Goal: Information Seeking & Learning: Learn about a topic

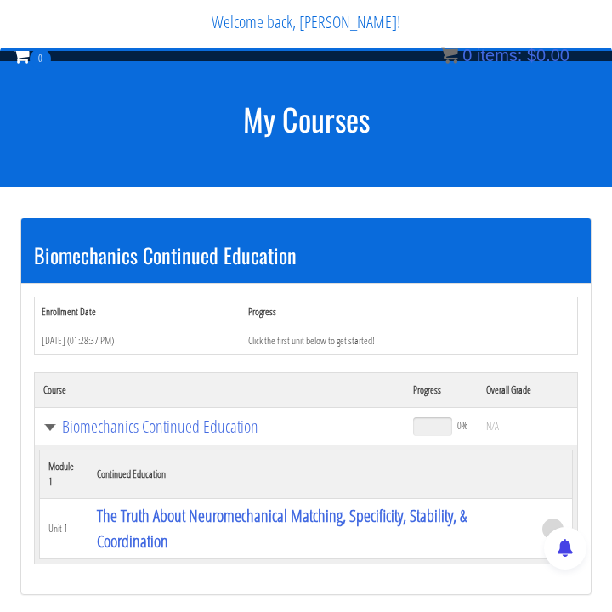
scroll to position [3710, 0]
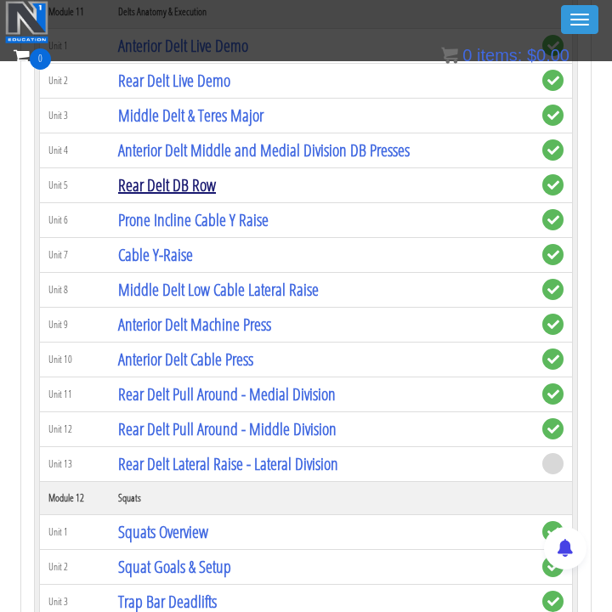
click at [168, 188] on link "Rear Delt DB Row" at bounding box center [167, 184] width 98 height 23
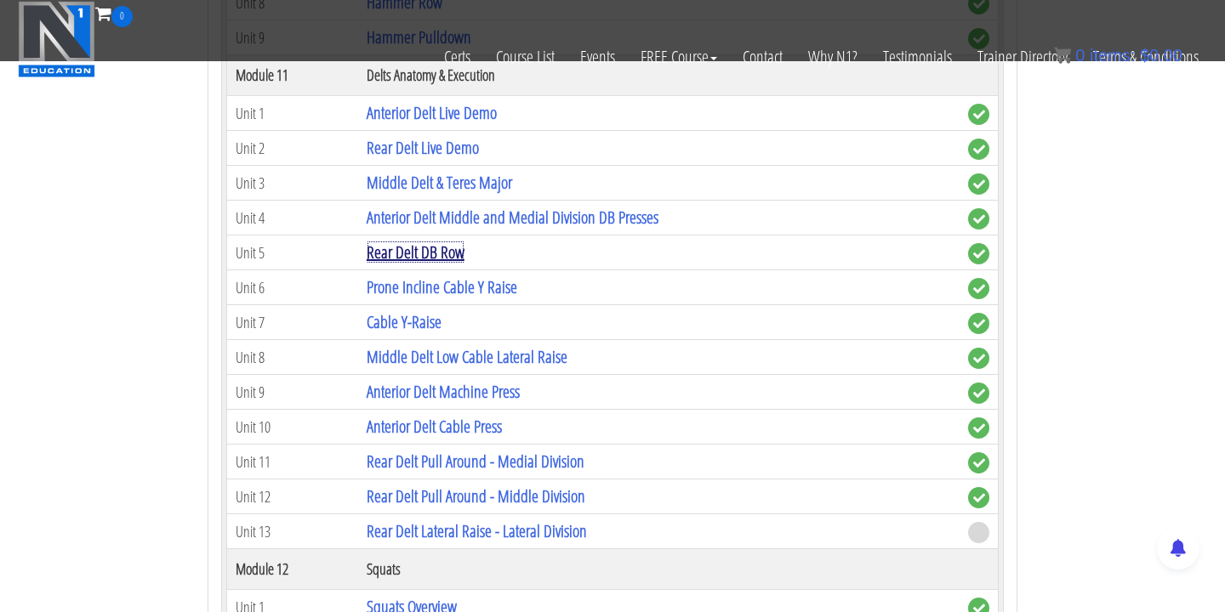
scroll to position [3759, 0]
click at [455, 153] on link "Rear Delt Live Demo" at bounding box center [423, 146] width 112 height 23
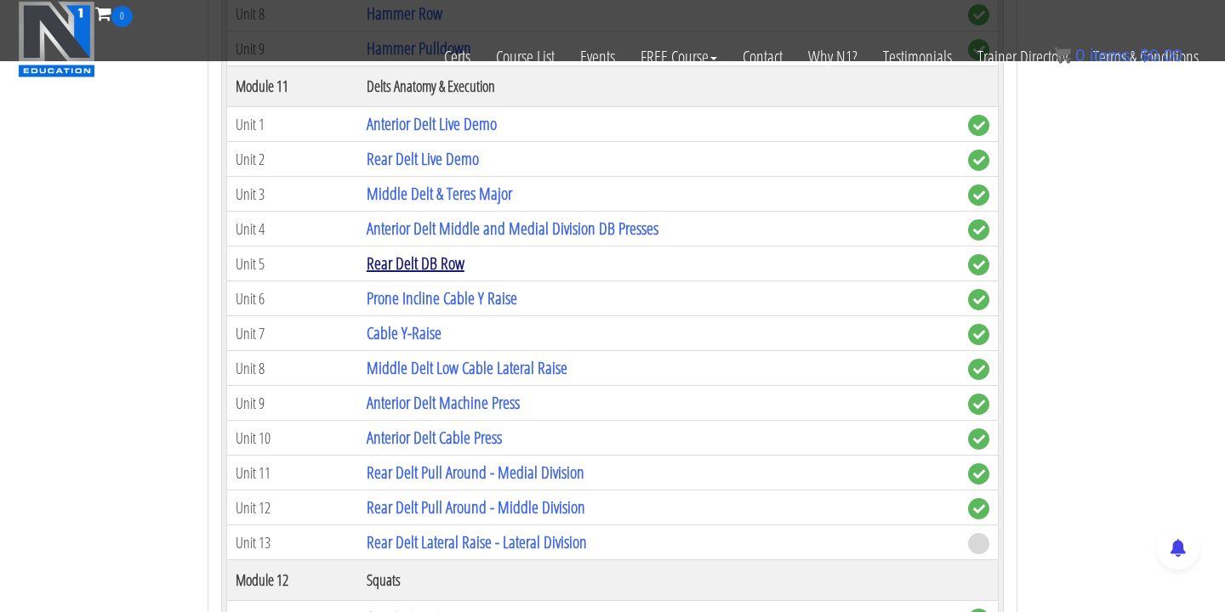
click at [441, 264] on link "Rear Delt DB Row" at bounding box center [416, 263] width 98 height 23
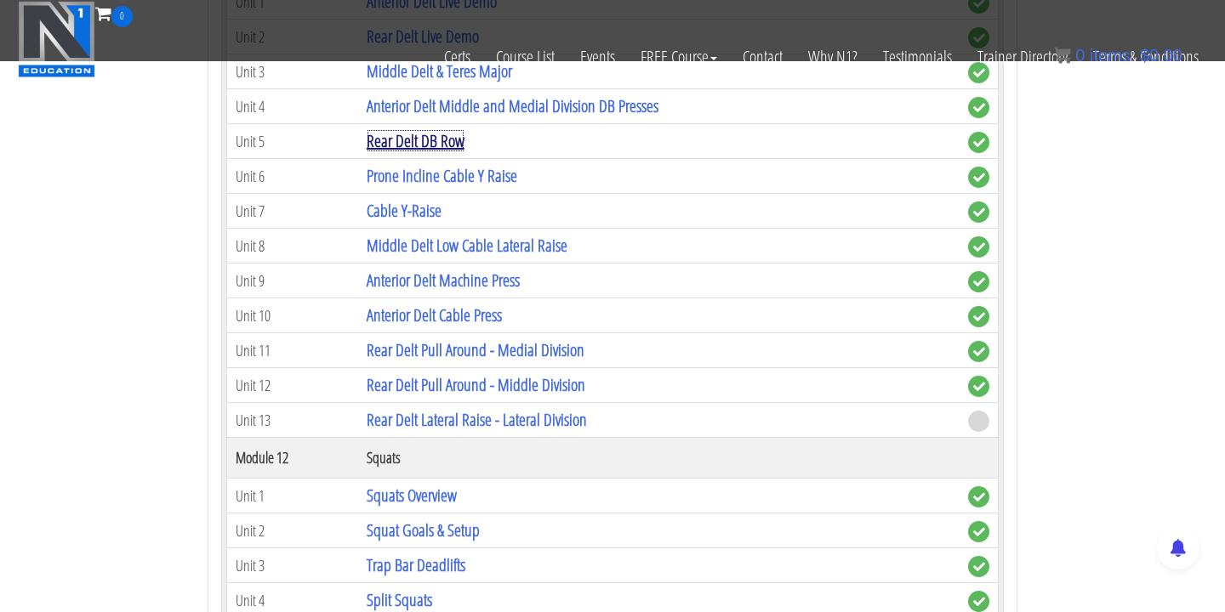
scroll to position [3870, 0]
click at [463, 316] on link "Anterior Delt Cable Press" at bounding box center [434, 314] width 135 height 23
click at [565, 344] on link "Rear Delt Pull Around - Medial Division" at bounding box center [476, 349] width 218 height 23
click at [549, 380] on link "Rear Delt Pull Around - Middle Division" at bounding box center [476, 383] width 219 height 23
click at [549, 424] on link "Rear Delt Lateral Raise - Lateral Division" at bounding box center [477, 418] width 220 height 23
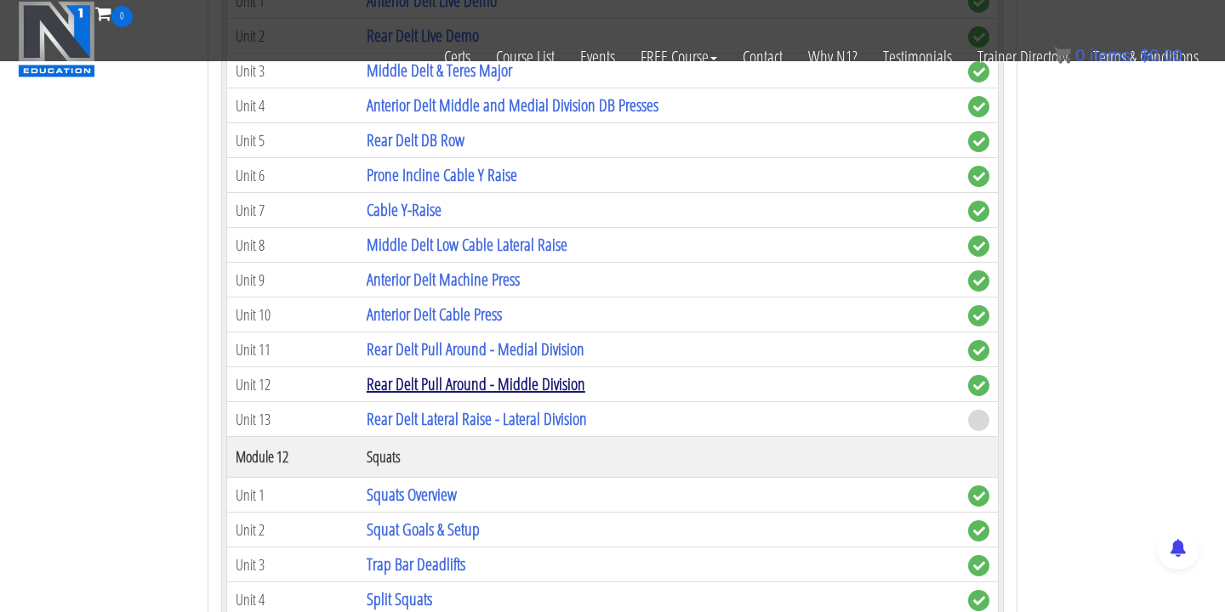
click at [469, 375] on link "Rear Delt Pull Around - Middle Division" at bounding box center [476, 383] width 219 height 23
click at [519, 359] on link "Rear Delt Pull Around - Medial Division" at bounding box center [476, 349] width 218 height 23
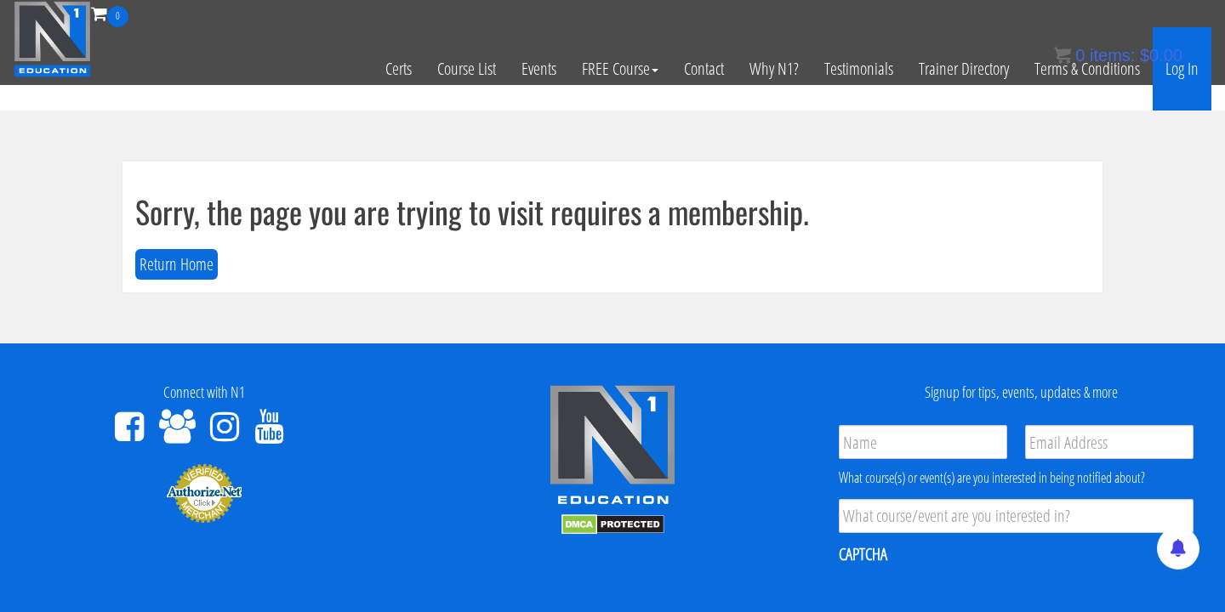
click at [611, 72] on link "Log In" at bounding box center [1181, 68] width 59 height 83
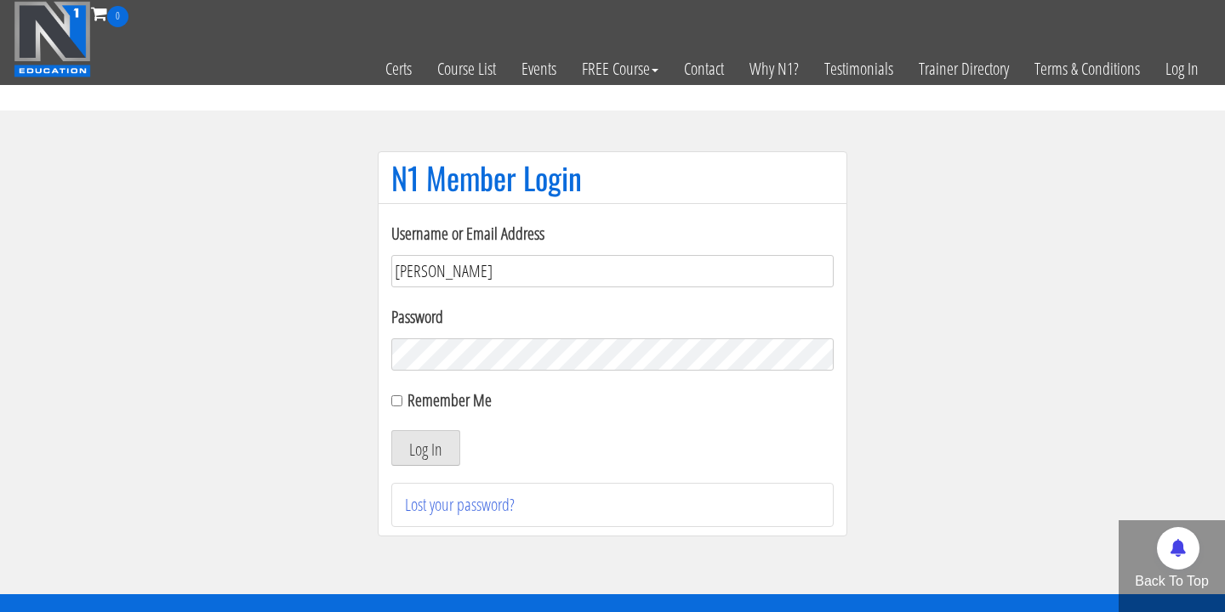
type input "joshua.sahertian@gmail.com"
click at [391, 430] on button "Log In" at bounding box center [425, 448] width 69 height 36
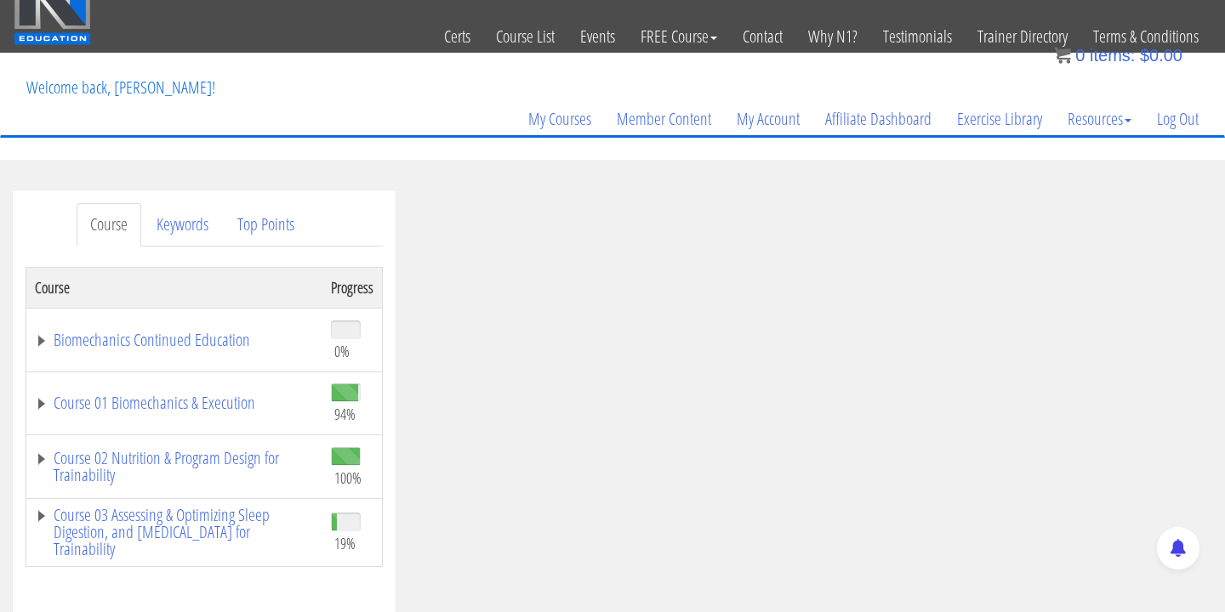
scroll to position [118, 0]
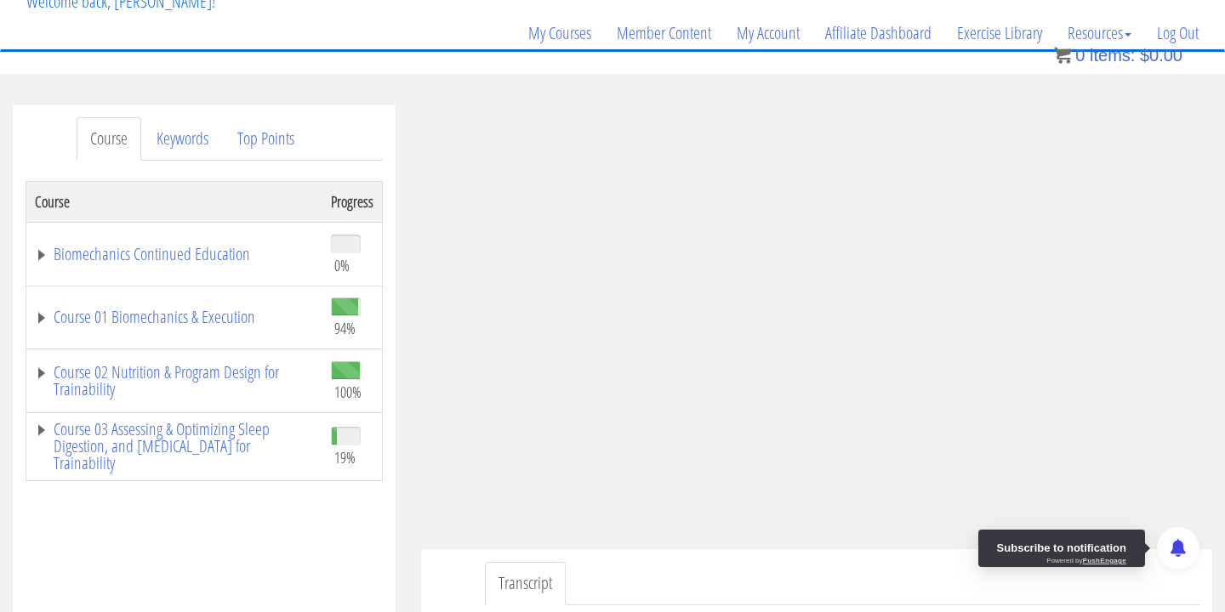
click at [1194, 529] on div at bounding box center [1178, 548] width 43 height 43
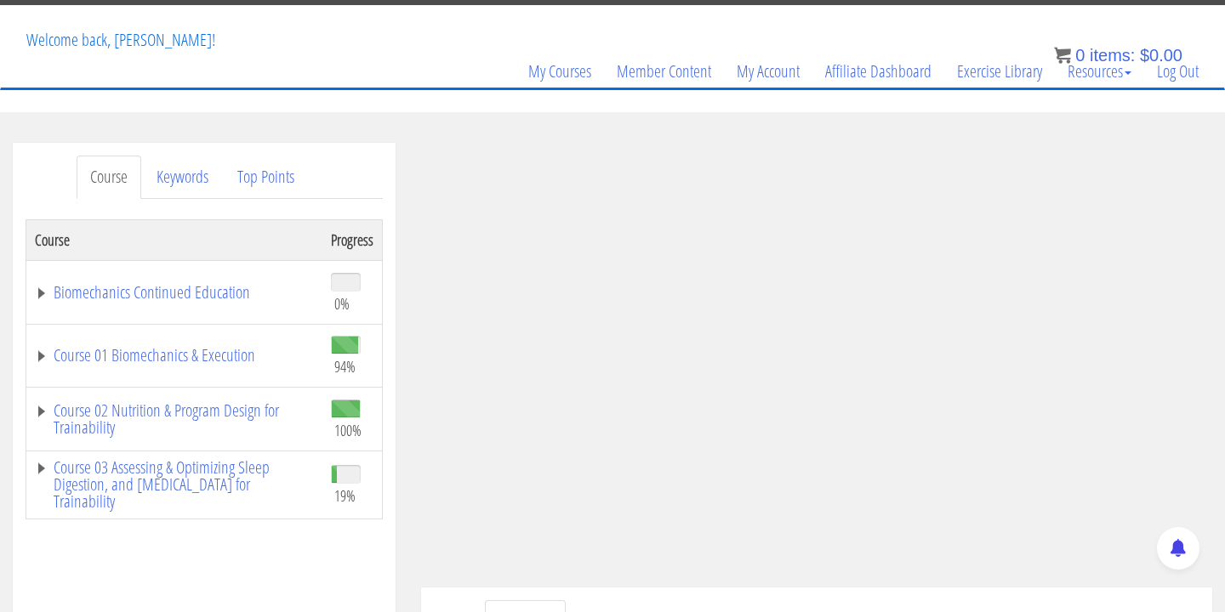
scroll to position [136, 0]
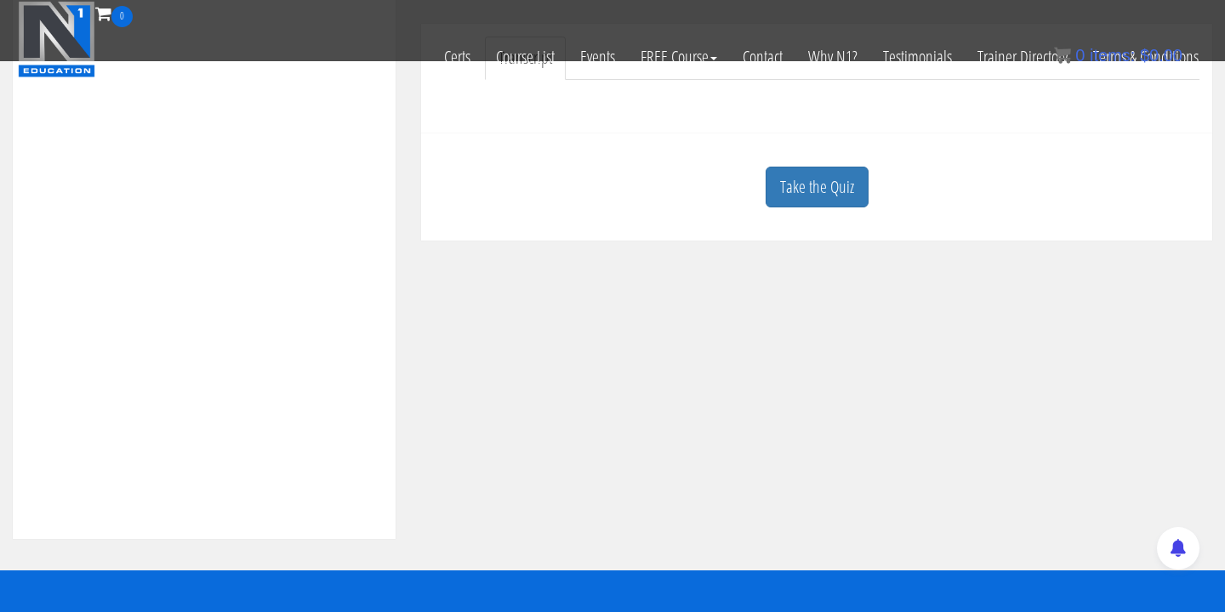
scroll to position [549, 0]
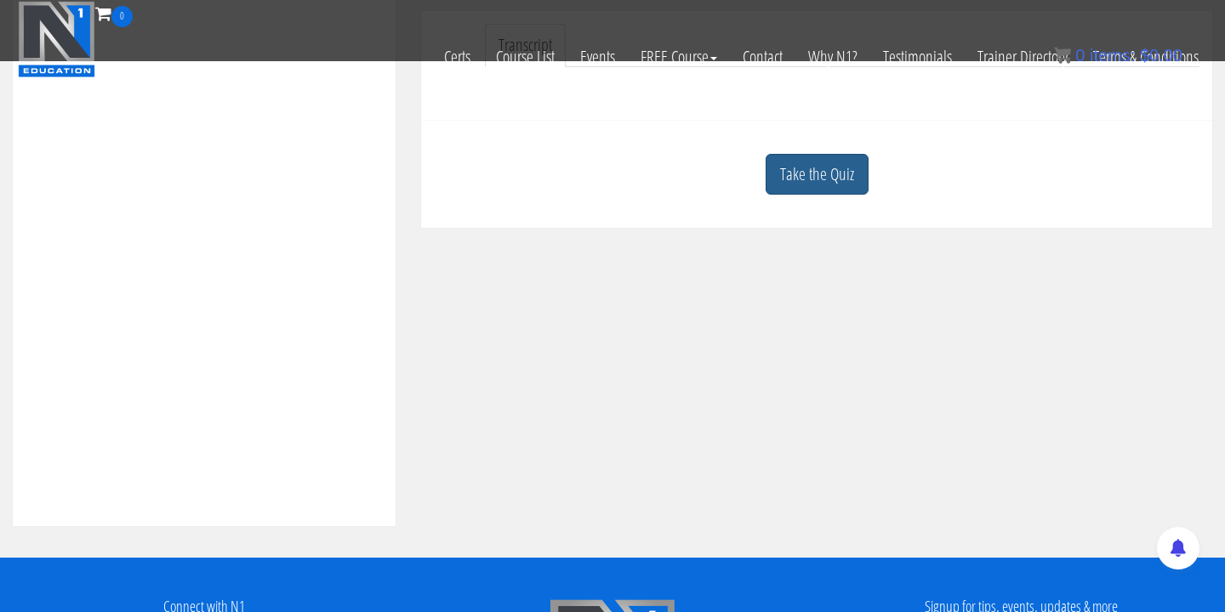
click at [802, 173] on link "Take the Quiz" at bounding box center [816, 175] width 103 height 42
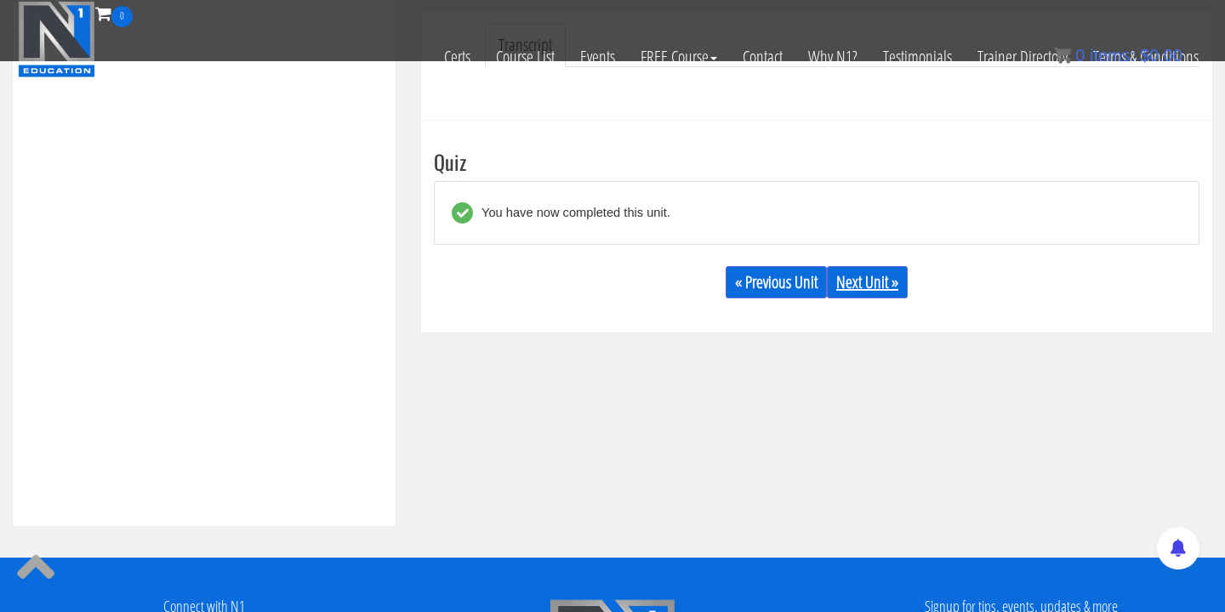
click at [845, 272] on link "Next Unit »" at bounding box center [867, 282] width 81 height 32
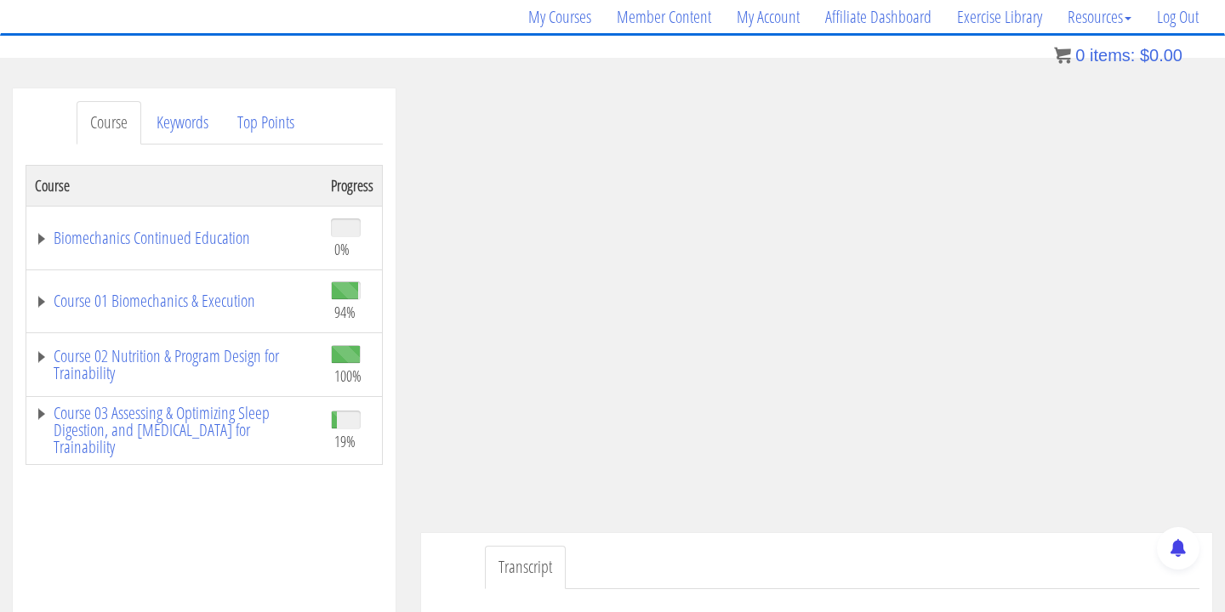
scroll to position [143, 0]
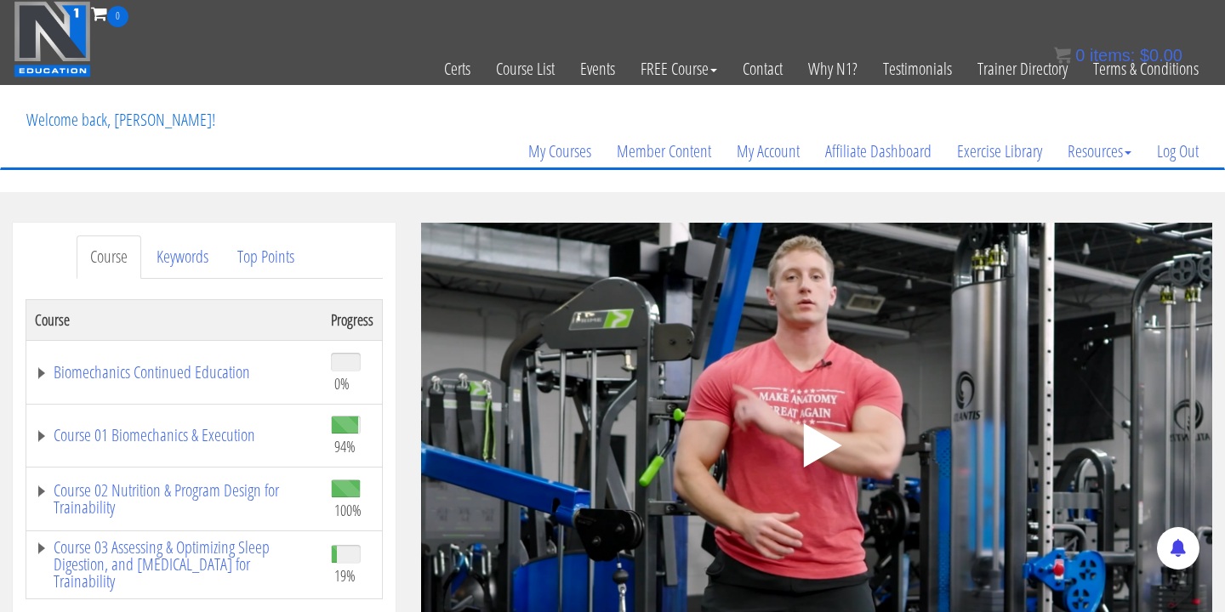
click at [714, 473] on div ".a{fill:#000;opacity:0.65;}.b{fill:#fff;opacity:1.0;} .fp-color-play{opacity:0.…" at bounding box center [816, 445] width 791 height 445
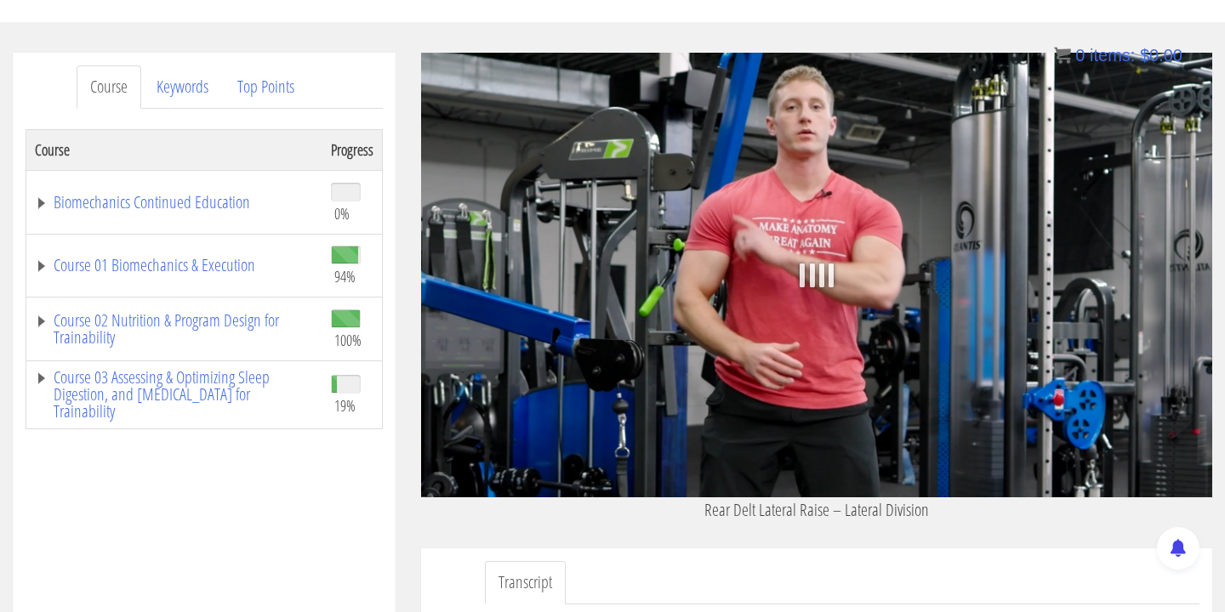
scroll to position [180, 0]
